Goal: Information Seeking & Learning: Find specific page/section

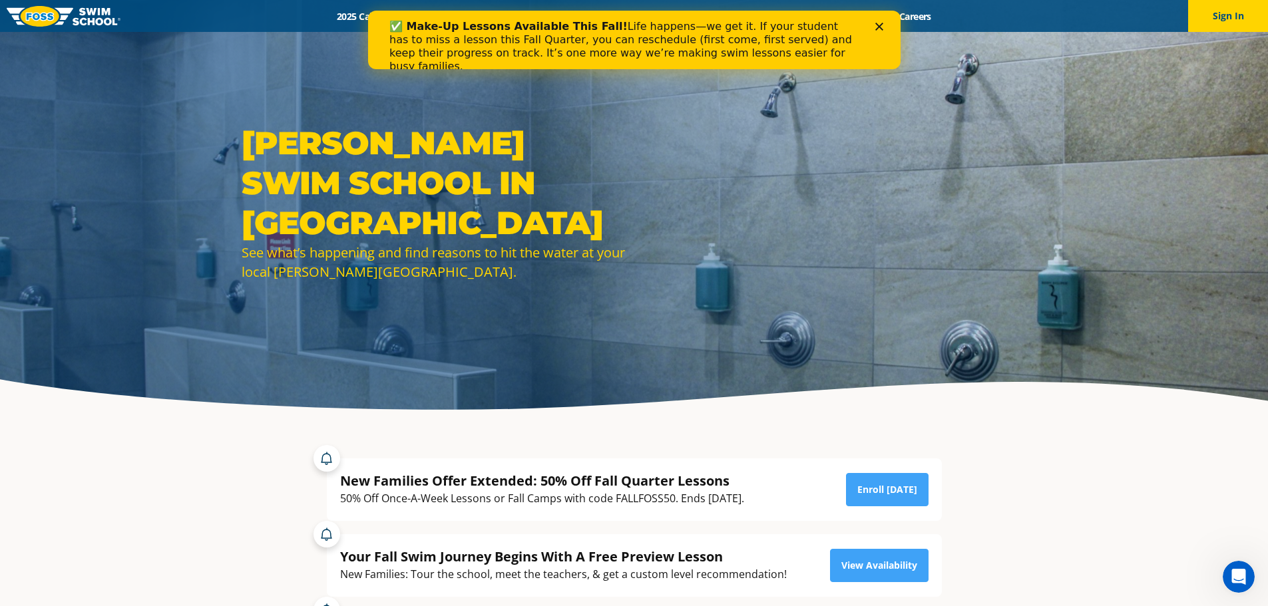
click at [876, 23] on icon "Close" at bounding box center [879, 27] width 8 height 8
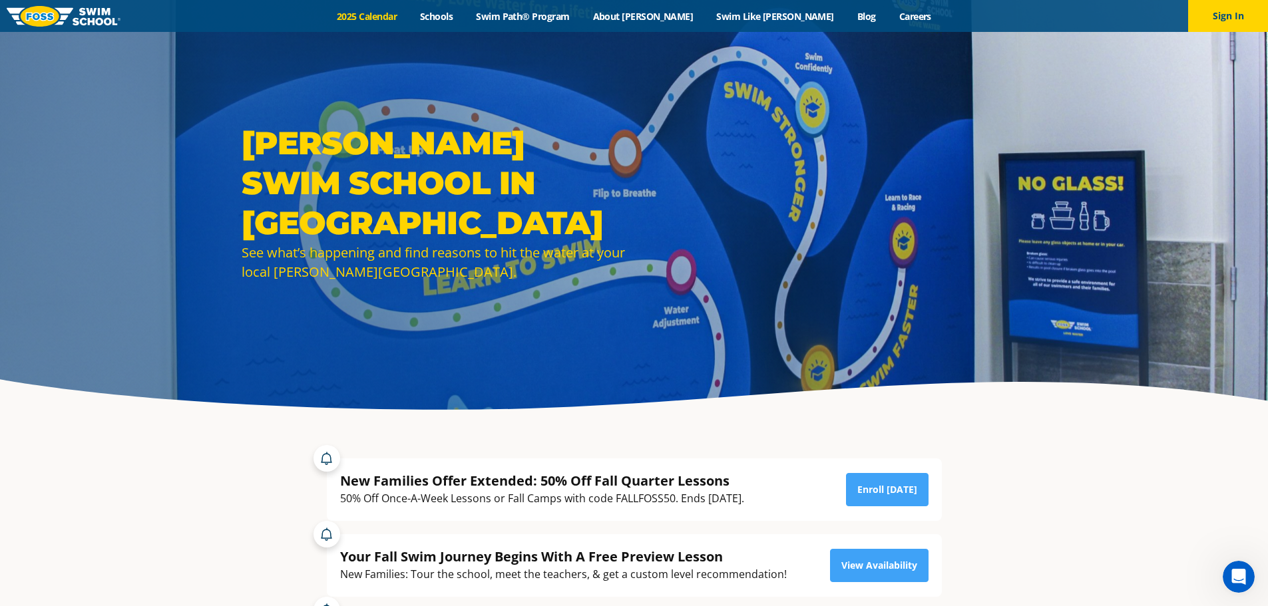
click at [408, 13] on link "2025 Calendar" at bounding box center [366, 16] width 83 height 13
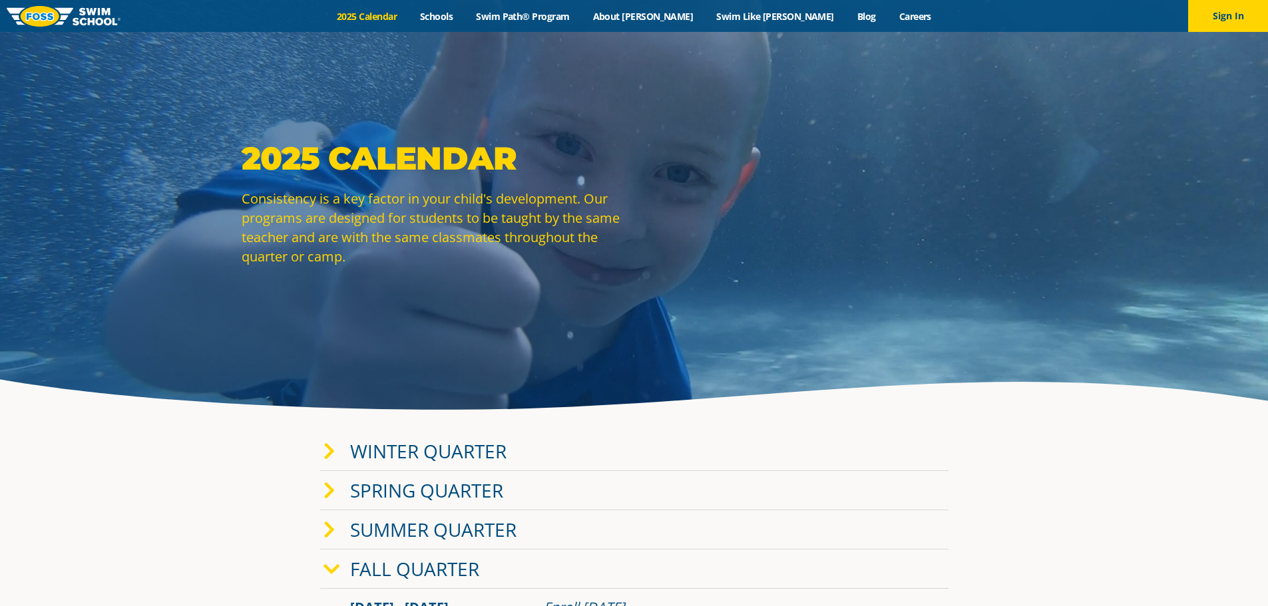
click at [337, 570] on icon at bounding box center [331, 569] width 17 height 19
click at [334, 566] on icon at bounding box center [329, 569] width 12 height 19
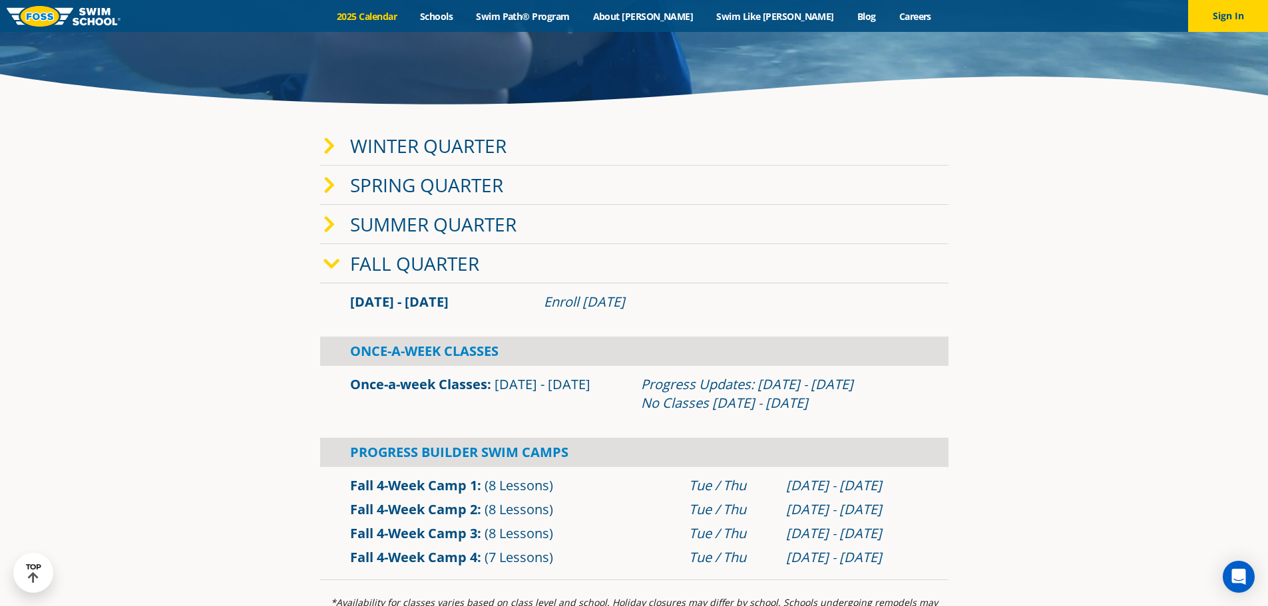
scroll to position [200, 0]
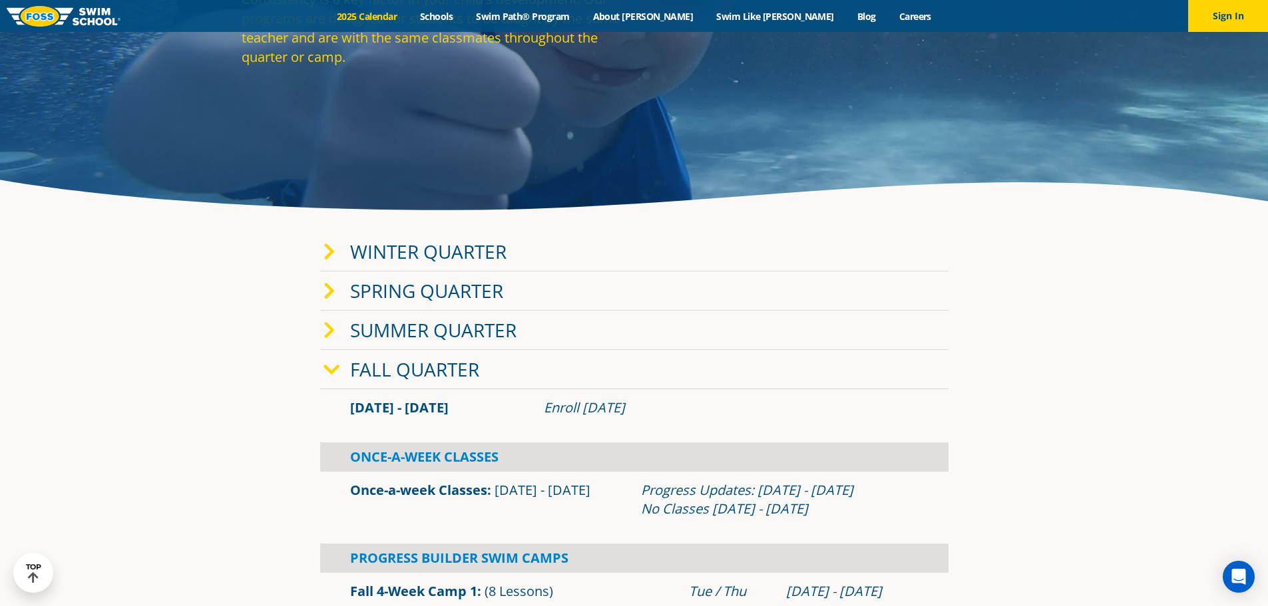
click at [337, 260] on span at bounding box center [336, 251] width 27 height 19
